Goal: Complete application form: Complete application form

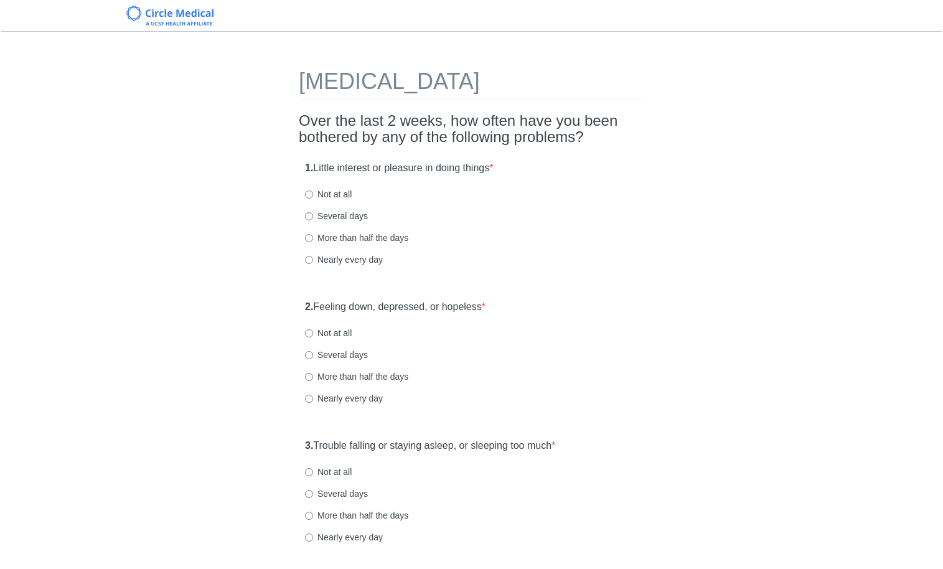
click at [339, 197] on label "Not at all" at bounding box center [328, 194] width 47 height 12
click at [313, 197] on input "Not at all" at bounding box center [309, 195] width 8 height 8
radio input "true"
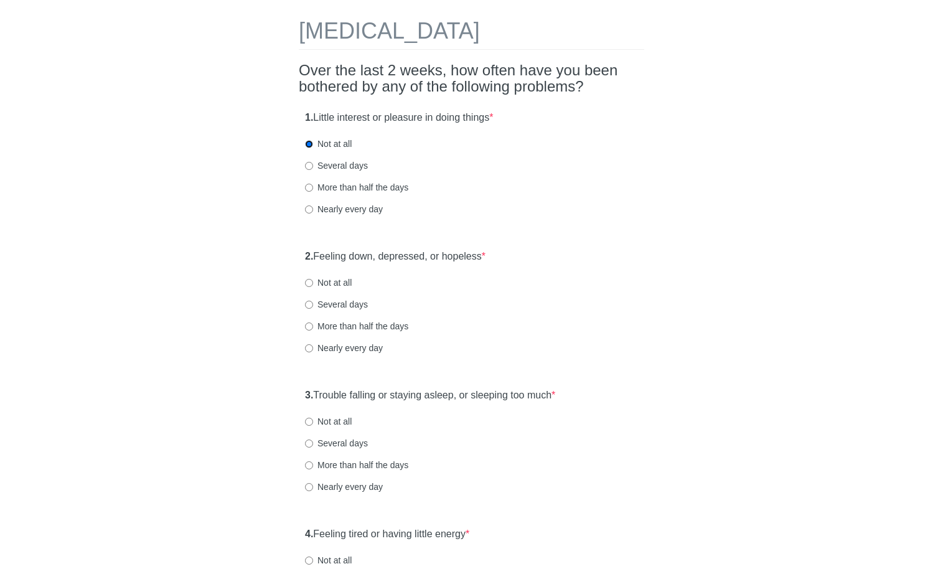
scroll to position [106, 0]
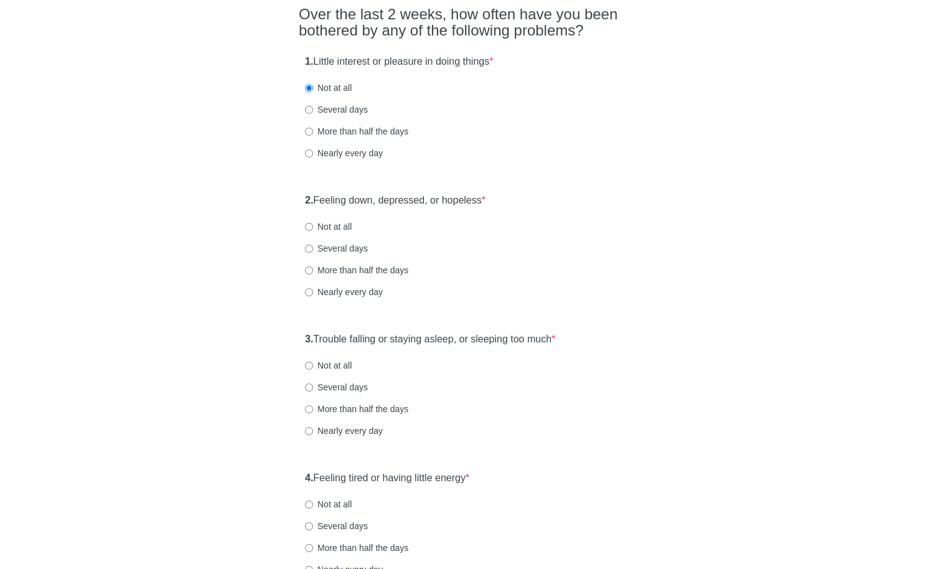
click at [344, 221] on label "Not at all" at bounding box center [328, 226] width 47 height 12
click at [313, 223] on input "Not at all" at bounding box center [309, 227] width 8 height 8
radio input "true"
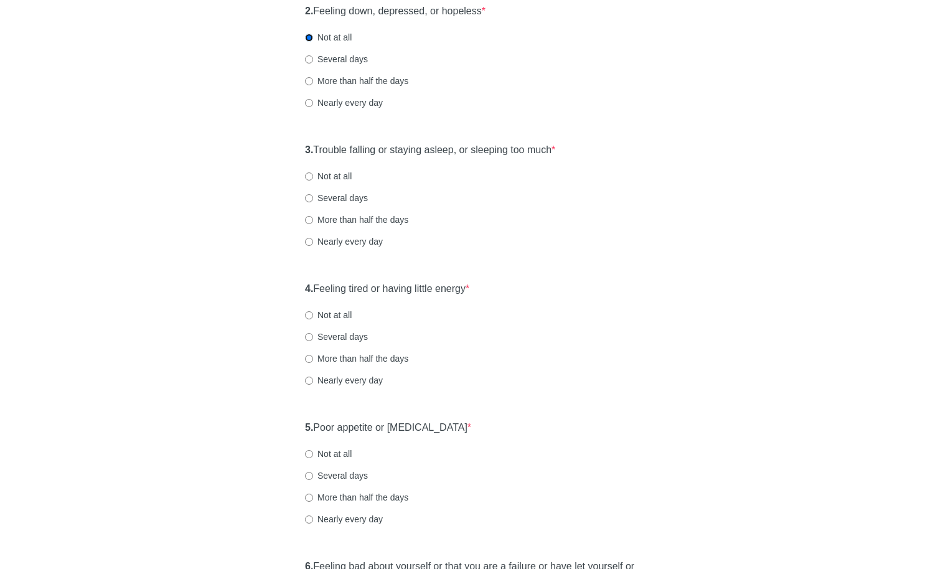
scroll to position [298, 0]
click at [352, 197] on label "Several days" at bounding box center [336, 196] width 63 height 12
click at [313, 197] on input "Several days" at bounding box center [309, 196] width 8 height 8
radio input "true"
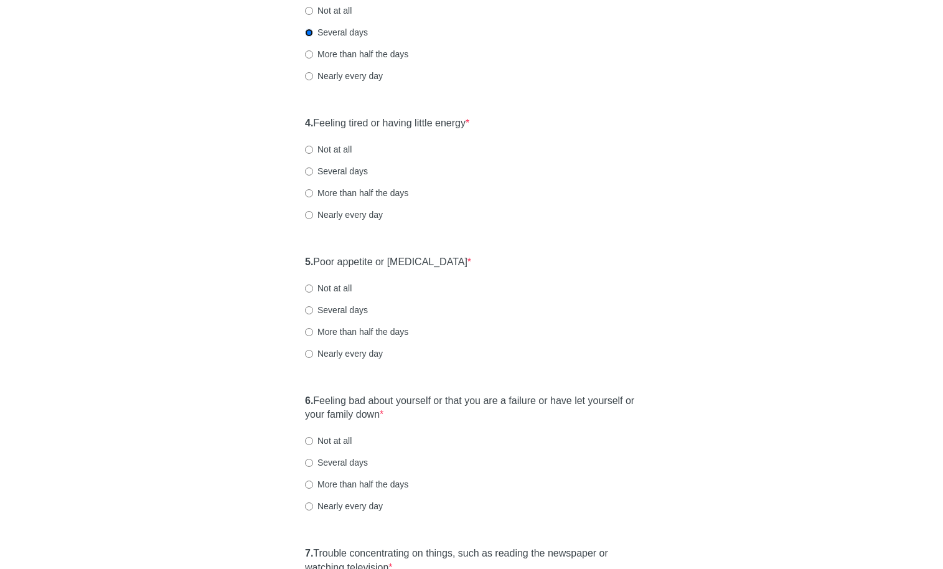
scroll to position [464, 0]
click at [333, 149] on label "Not at all" at bounding box center [328, 147] width 47 height 12
click at [313, 149] on input "Not at all" at bounding box center [309, 147] width 8 height 8
radio input "true"
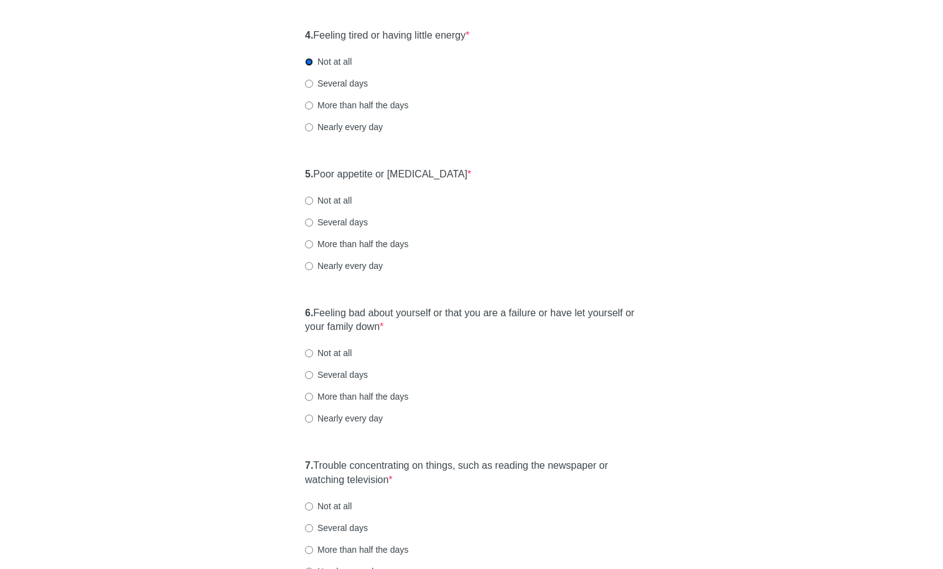
scroll to position [606, 0]
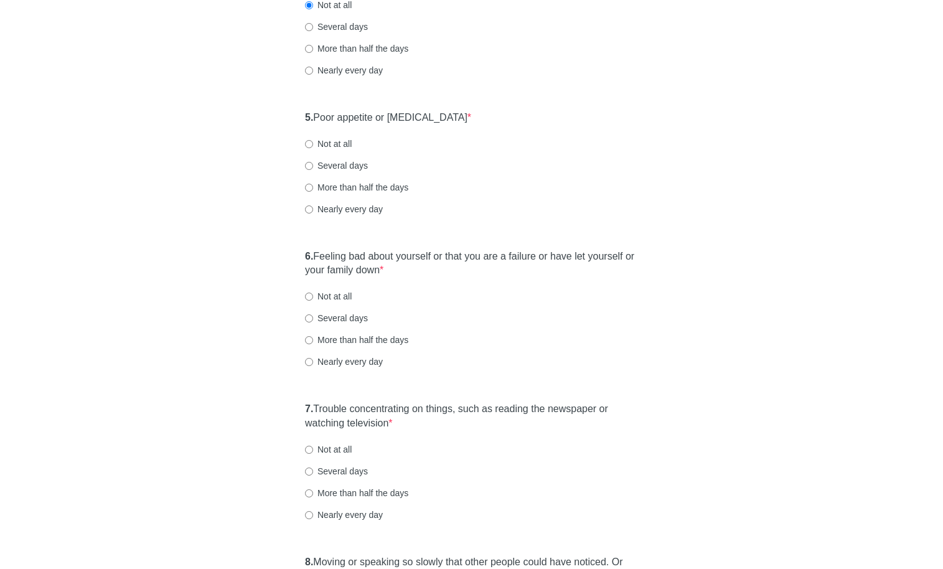
click at [352, 144] on label "Not at all" at bounding box center [328, 144] width 47 height 12
click at [313, 144] on input "Not at all" at bounding box center [309, 144] width 8 height 8
radio input "true"
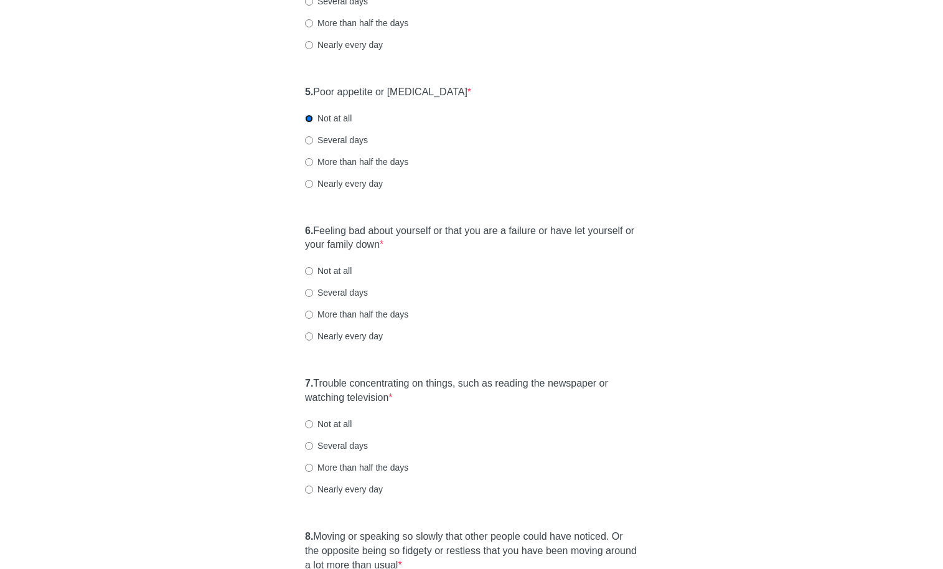
scroll to position [842, 0]
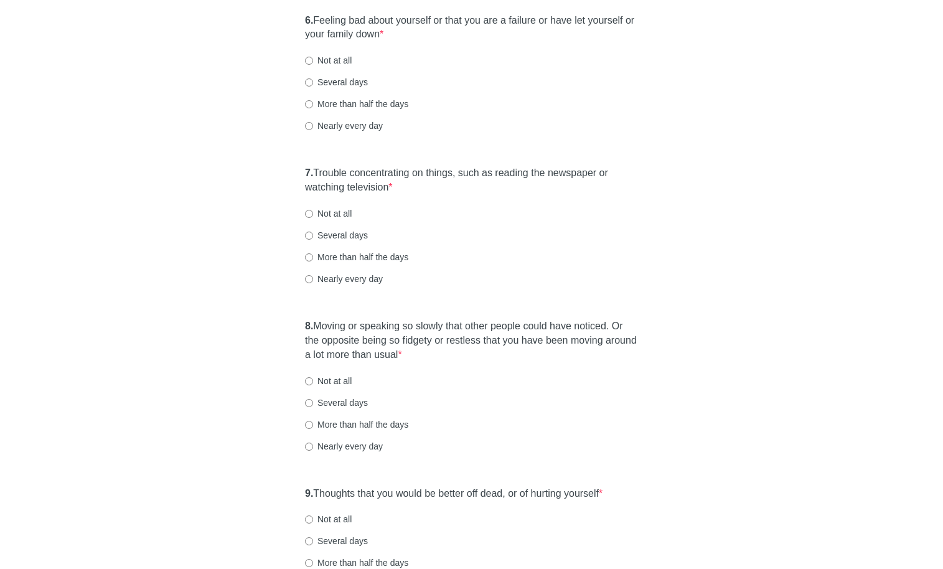
click at [336, 64] on label "Not at all" at bounding box center [328, 60] width 47 height 12
click at [313, 64] on input "Not at all" at bounding box center [309, 61] width 8 height 8
radio input "true"
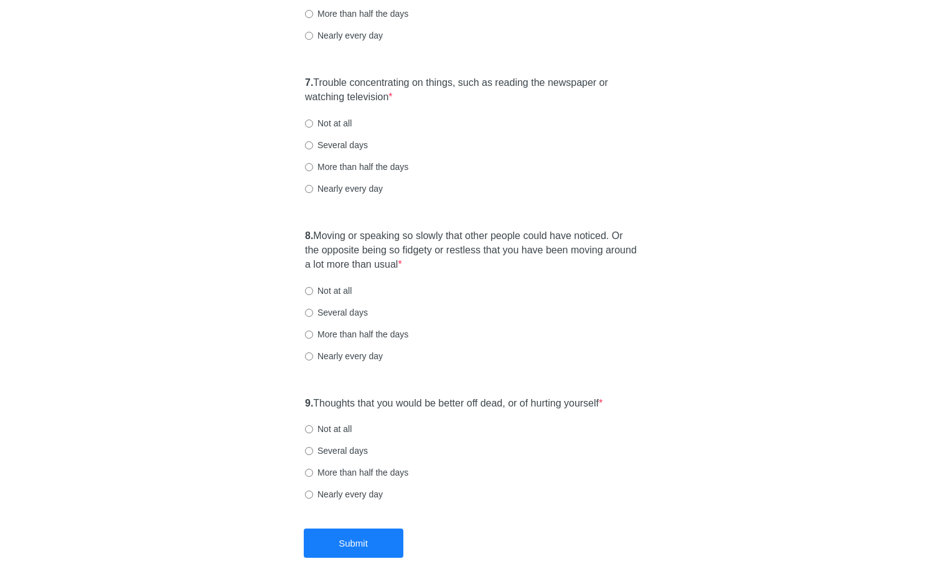
scroll to position [934, 0]
click at [333, 129] on div "7. Trouble concentrating on things, such as reading the newspaper or watching t…" at bounding box center [472, 141] width 346 height 144
click at [337, 128] on label "Not at all" at bounding box center [328, 122] width 47 height 12
click at [313, 126] on input "Not at all" at bounding box center [309, 122] width 8 height 8
radio input "true"
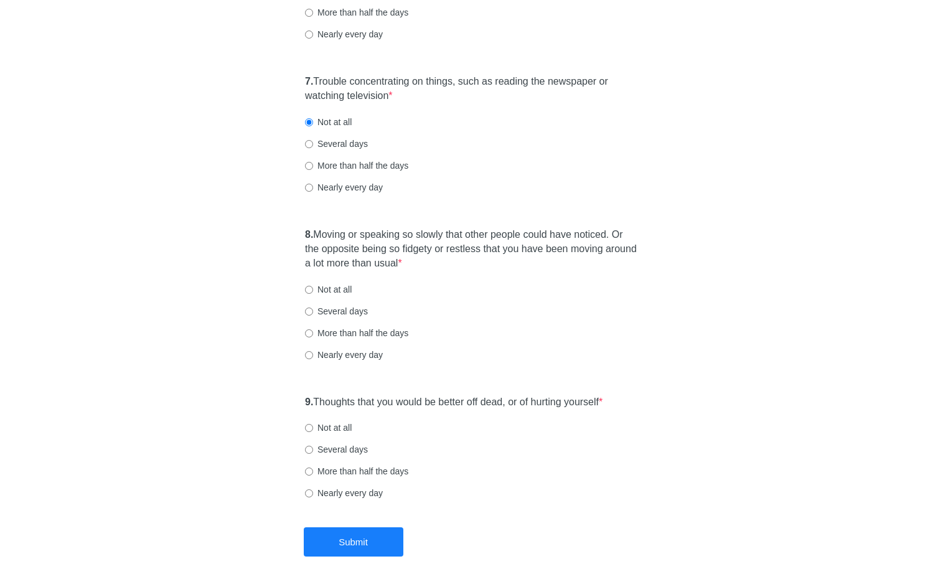
click at [338, 125] on label "Not at all" at bounding box center [328, 122] width 47 height 12
click at [313, 125] on input "Not at all" at bounding box center [309, 122] width 8 height 8
click at [332, 283] on div "8. Moving or speaking so slowly that other people could have noticed. Or the op…" at bounding box center [472, 301] width 346 height 158
click at [332, 288] on label "Not at all" at bounding box center [328, 289] width 47 height 12
click at [313, 288] on input "Not at all" at bounding box center [309, 290] width 8 height 8
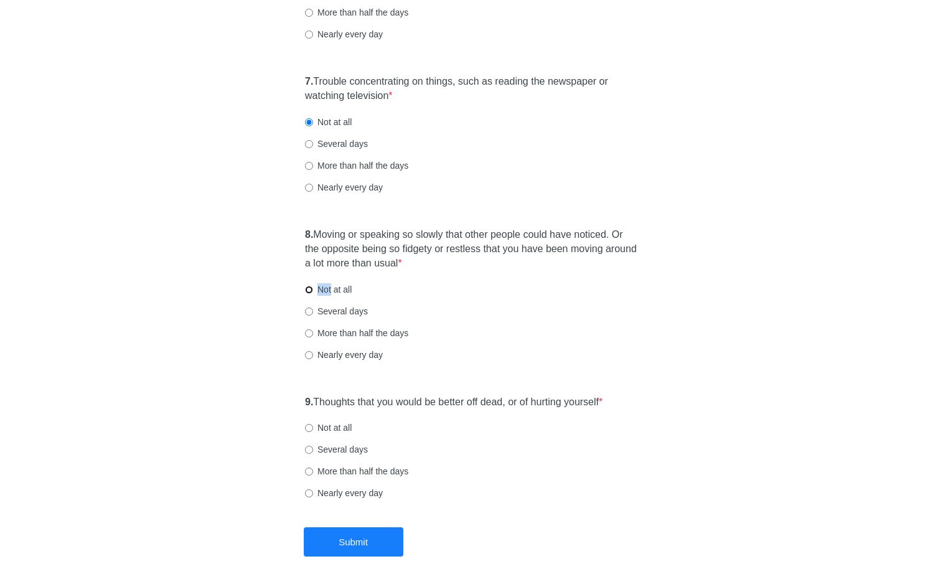
radio input "true"
click at [337, 424] on label "Not at all" at bounding box center [328, 428] width 47 height 12
click at [337, 426] on label "Not at all" at bounding box center [328, 428] width 47 height 12
click at [313, 426] on input "Not at all" at bounding box center [309, 428] width 8 height 8
radio input "true"
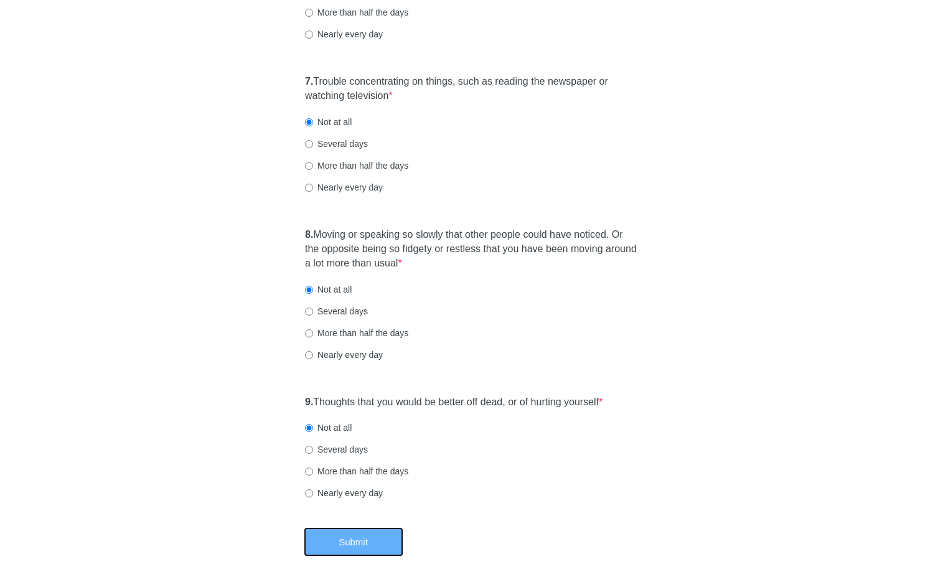
click at [367, 541] on button "Submit" at bounding box center [354, 541] width 100 height 29
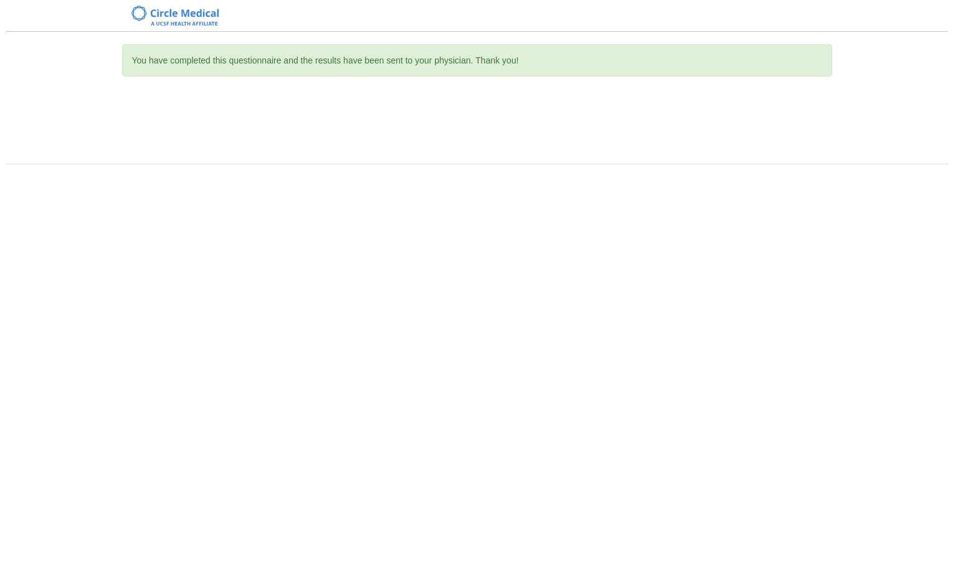
scroll to position [0, 0]
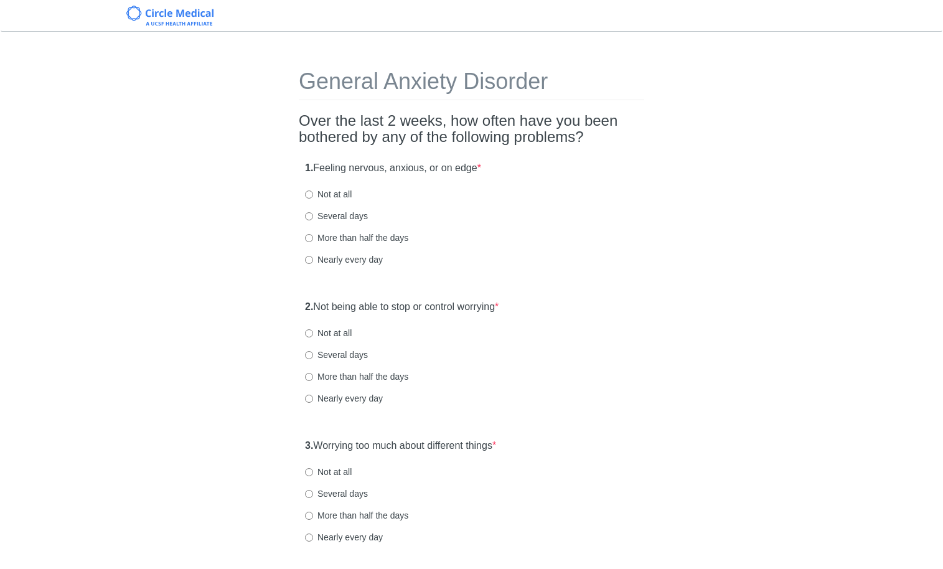
click at [339, 195] on label "Not at all" at bounding box center [328, 194] width 47 height 12
click at [313, 195] on input "Not at all" at bounding box center [309, 195] width 8 height 8
radio input "true"
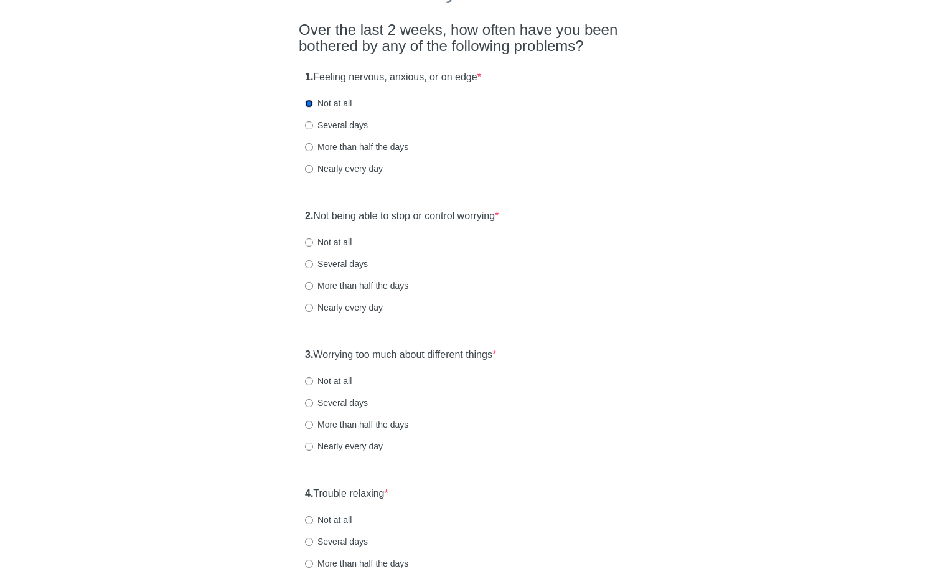
scroll to position [196, 0]
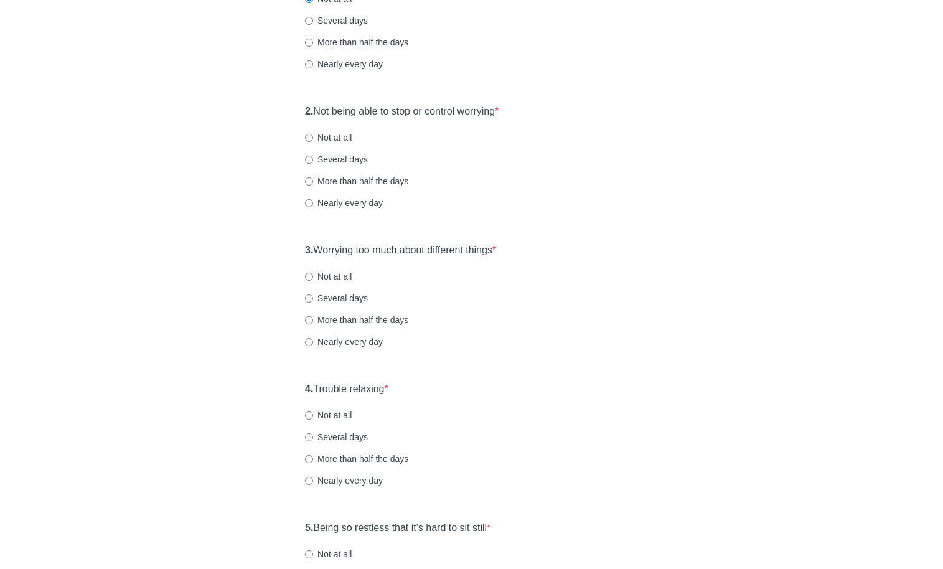
click at [329, 135] on label "Not at all" at bounding box center [328, 137] width 47 height 12
click at [313, 135] on input "Not at all" at bounding box center [309, 138] width 8 height 8
radio input "true"
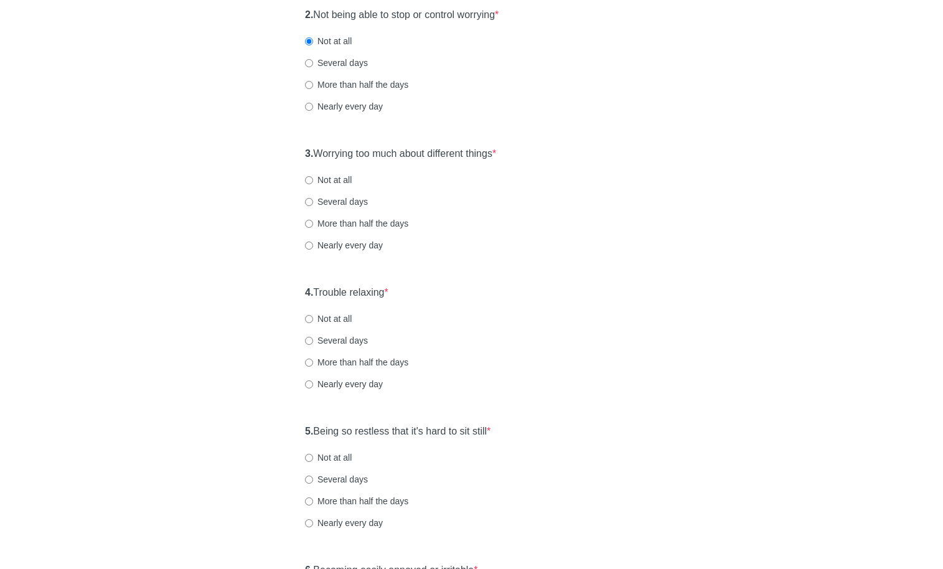
click at [336, 182] on label "Not at all" at bounding box center [328, 180] width 47 height 12
click at [313, 182] on input "Not at all" at bounding box center [309, 180] width 8 height 8
radio input "true"
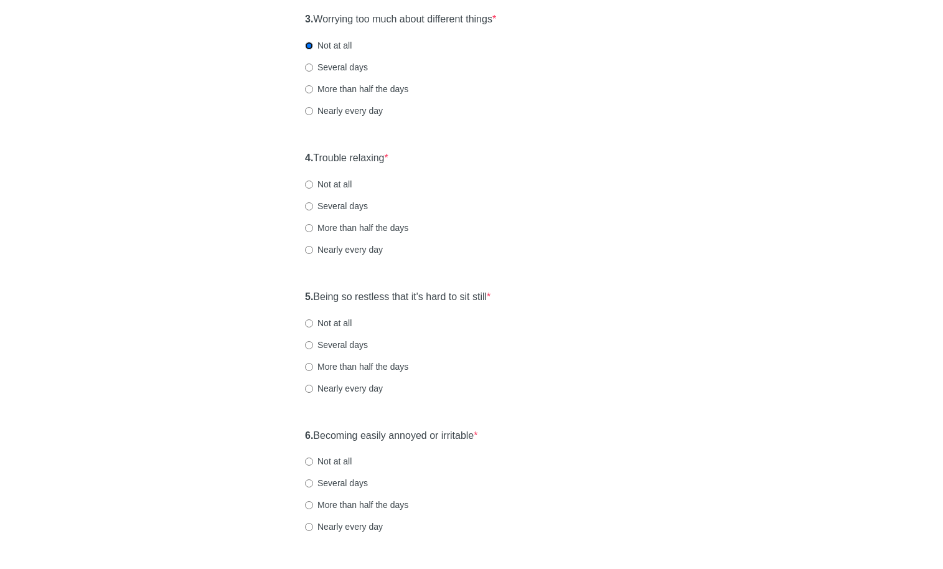
scroll to position [487, 0]
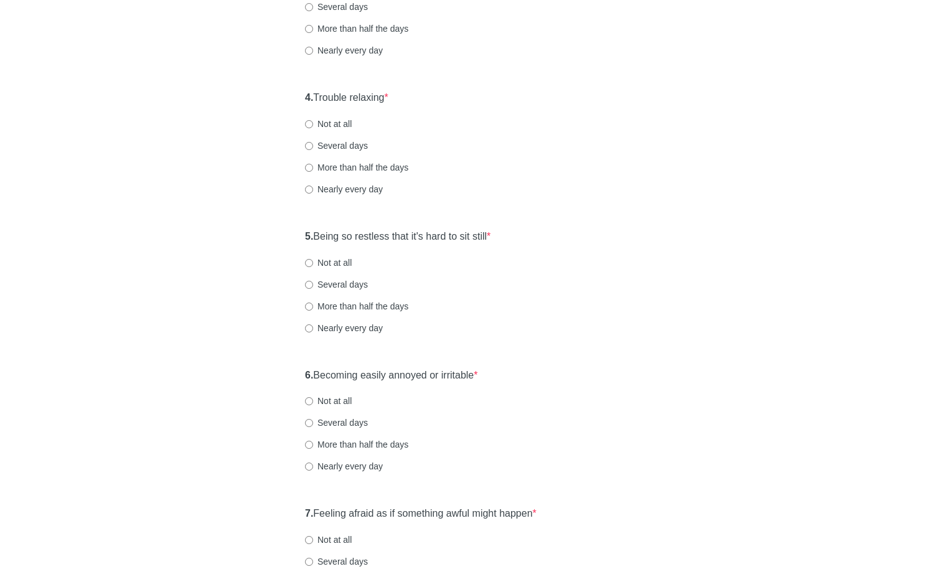
click at [326, 122] on label "Not at all" at bounding box center [328, 124] width 47 height 12
click at [313, 122] on input "Not at all" at bounding box center [309, 124] width 8 height 8
radio input "true"
click at [319, 271] on div "5. Being so restless that it's hard to sit still * Not at all Several days More…" at bounding box center [472, 289] width 346 height 130
click at [332, 268] on label "Not at all" at bounding box center [328, 263] width 47 height 12
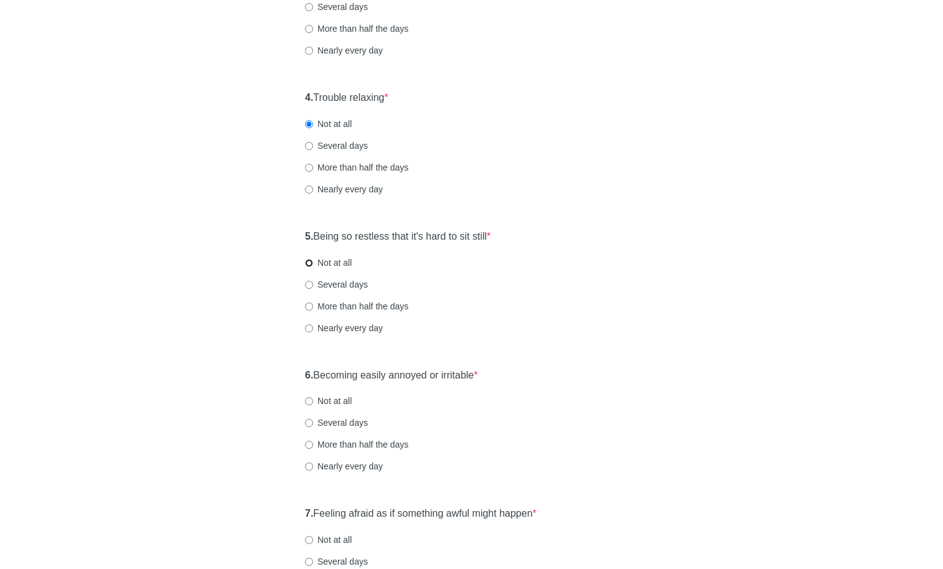
click at [313, 267] on input "Not at all" at bounding box center [309, 263] width 8 height 8
radio input "true"
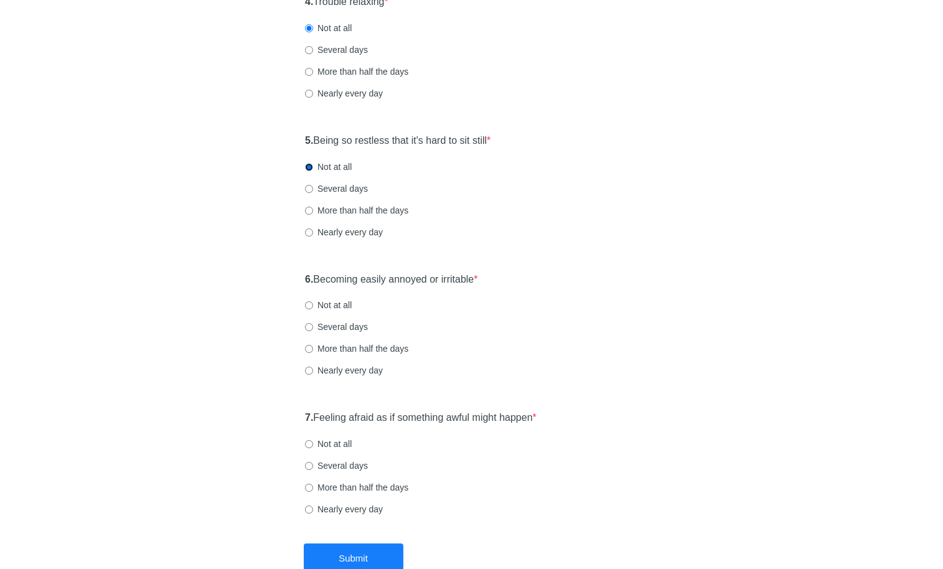
scroll to position [580, 0]
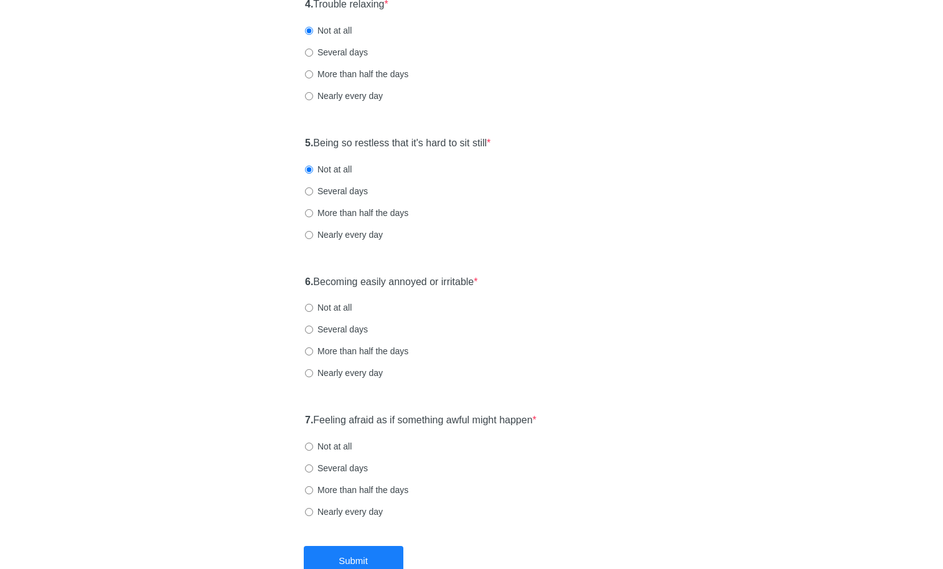
click at [329, 52] on label "Several days" at bounding box center [336, 52] width 63 height 12
click at [313, 52] on input "Several days" at bounding box center [309, 53] width 8 height 8
radio input "true"
click at [326, 307] on label "Not at all" at bounding box center [328, 307] width 47 height 12
click at [313, 307] on input "Not at all" at bounding box center [309, 308] width 8 height 8
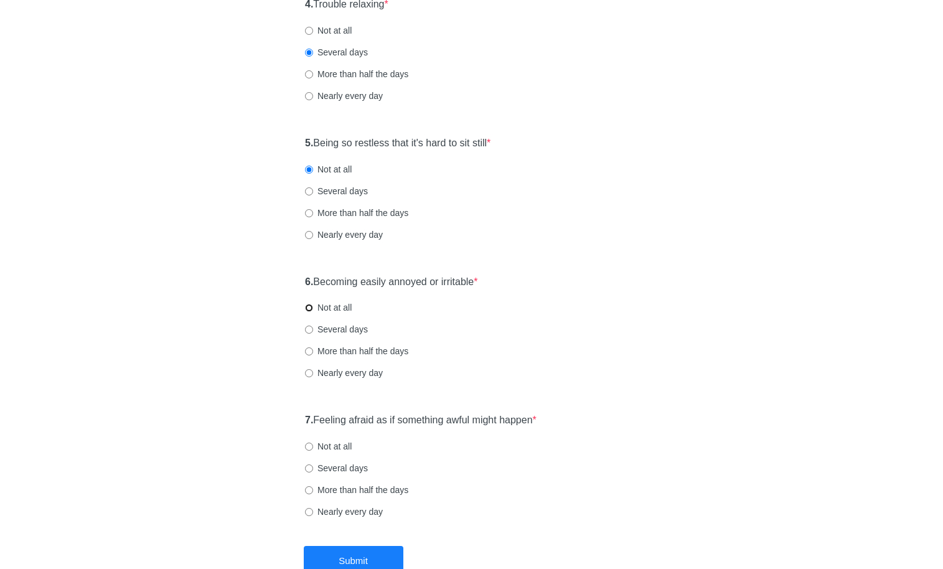
radio input "true"
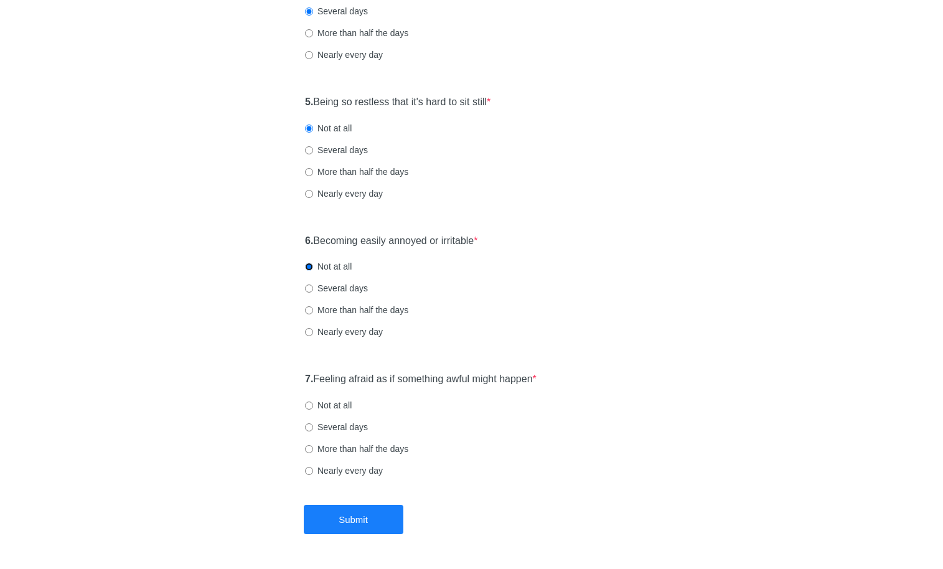
scroll to position [662, 0]
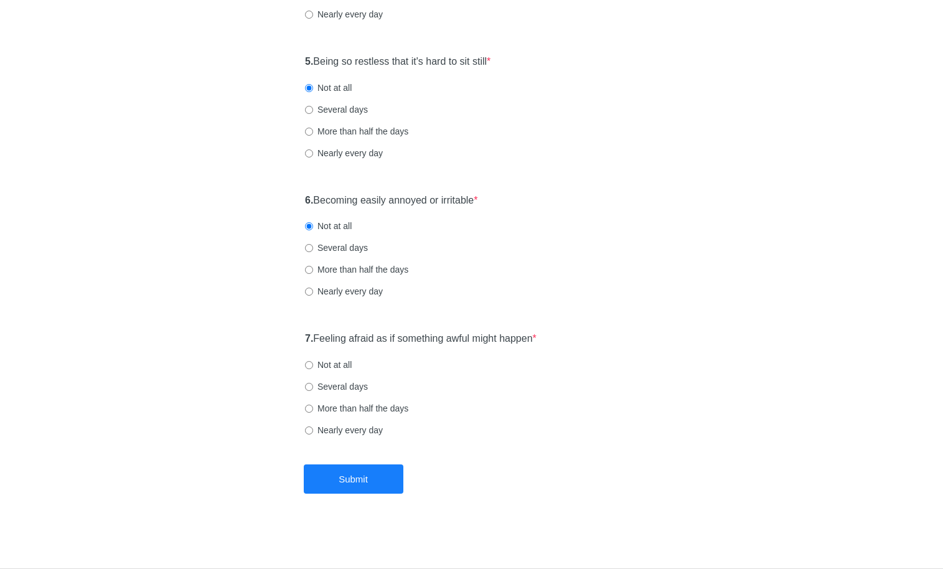
click at [322, 366] on label "Not at all" at bounding box center [328, 365] width 47 height 12
click at [313, 366] on input "Not at all" at bounding box center [309, 365] width 8 height 8
radio input "true"
click at [364, 486] on button "Submit" at bounding box center [354, 479] width 100 height 29
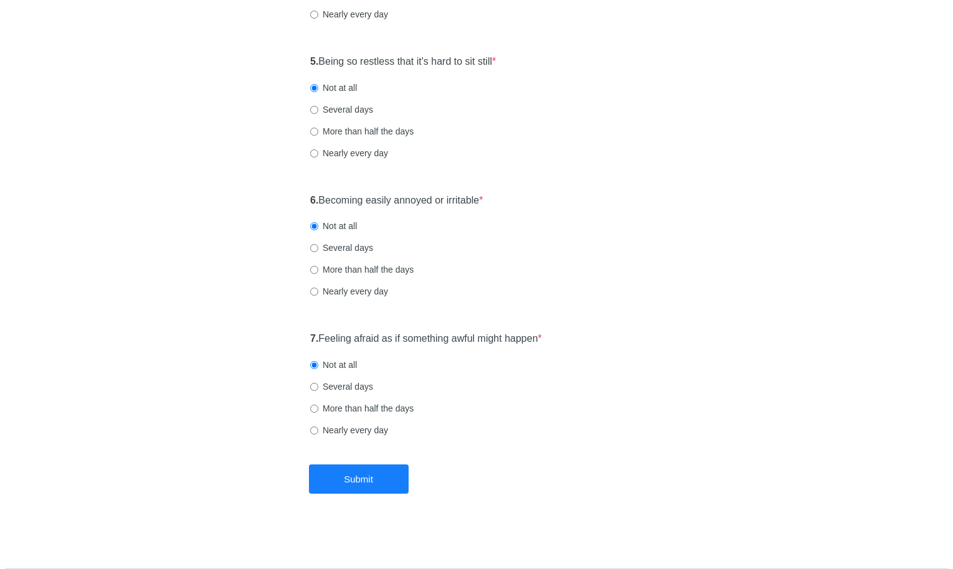
scroll to position [0, 0]
